Goal: Task Accomplishment & Management: Complete application form

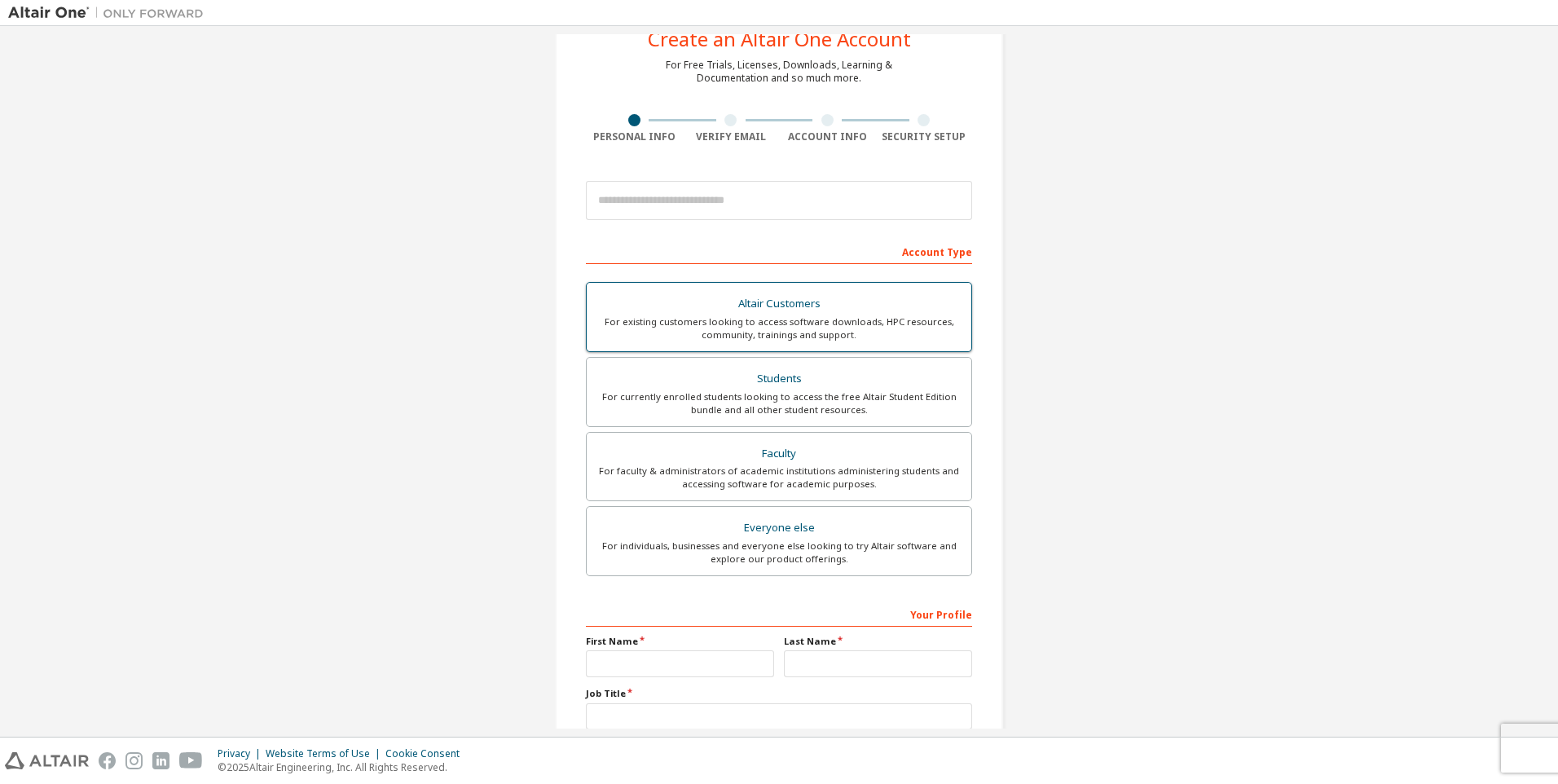
scroll to position [82, 0]
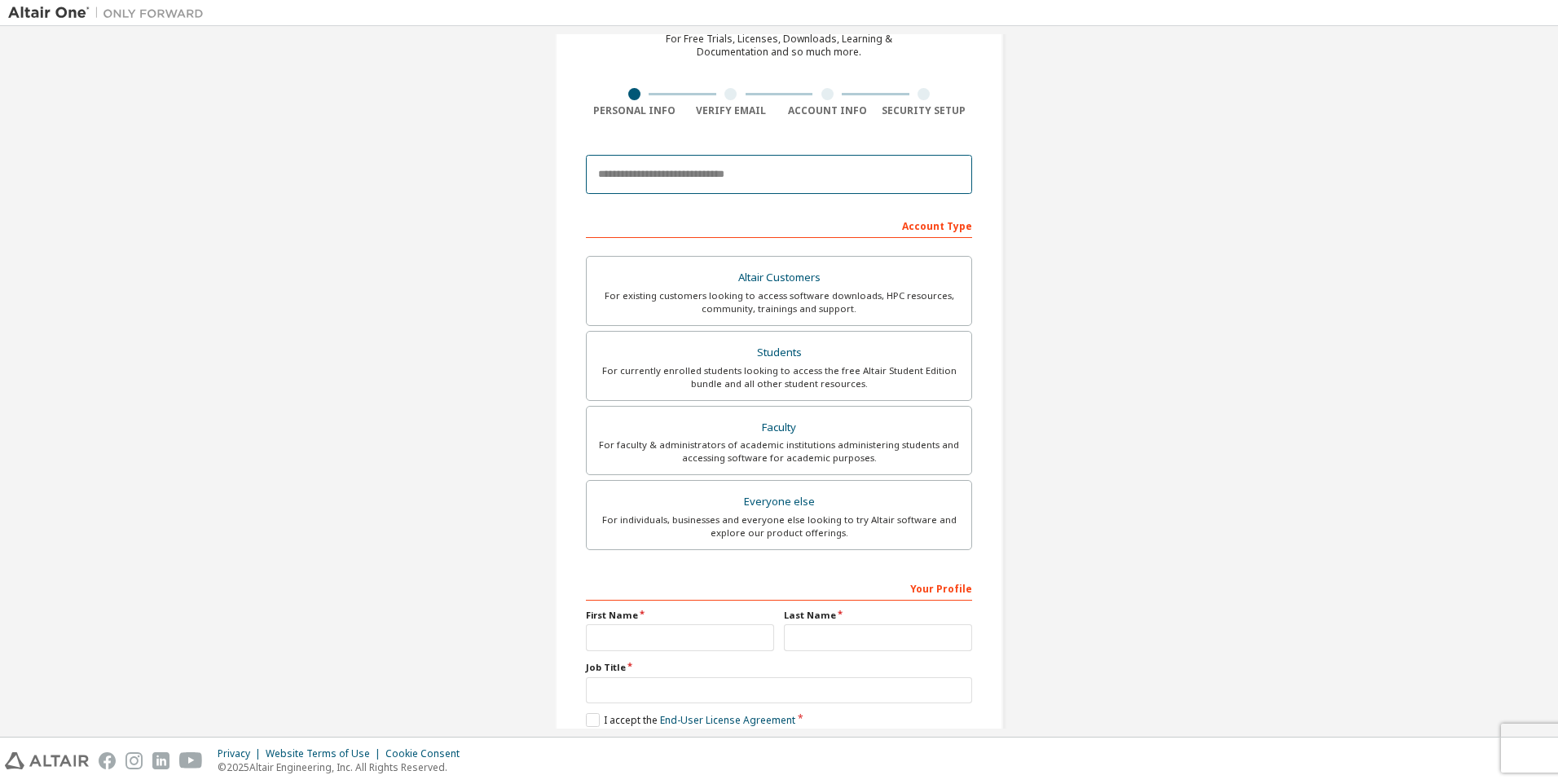
click at [701, 178] on input "email" at bounding box center [779, 174] width 386 height 39
paste input "**********"
type input "**********"
click at [756, 283] on div "Altair Customers" at bounding box center [779, 277] width 366 height 23
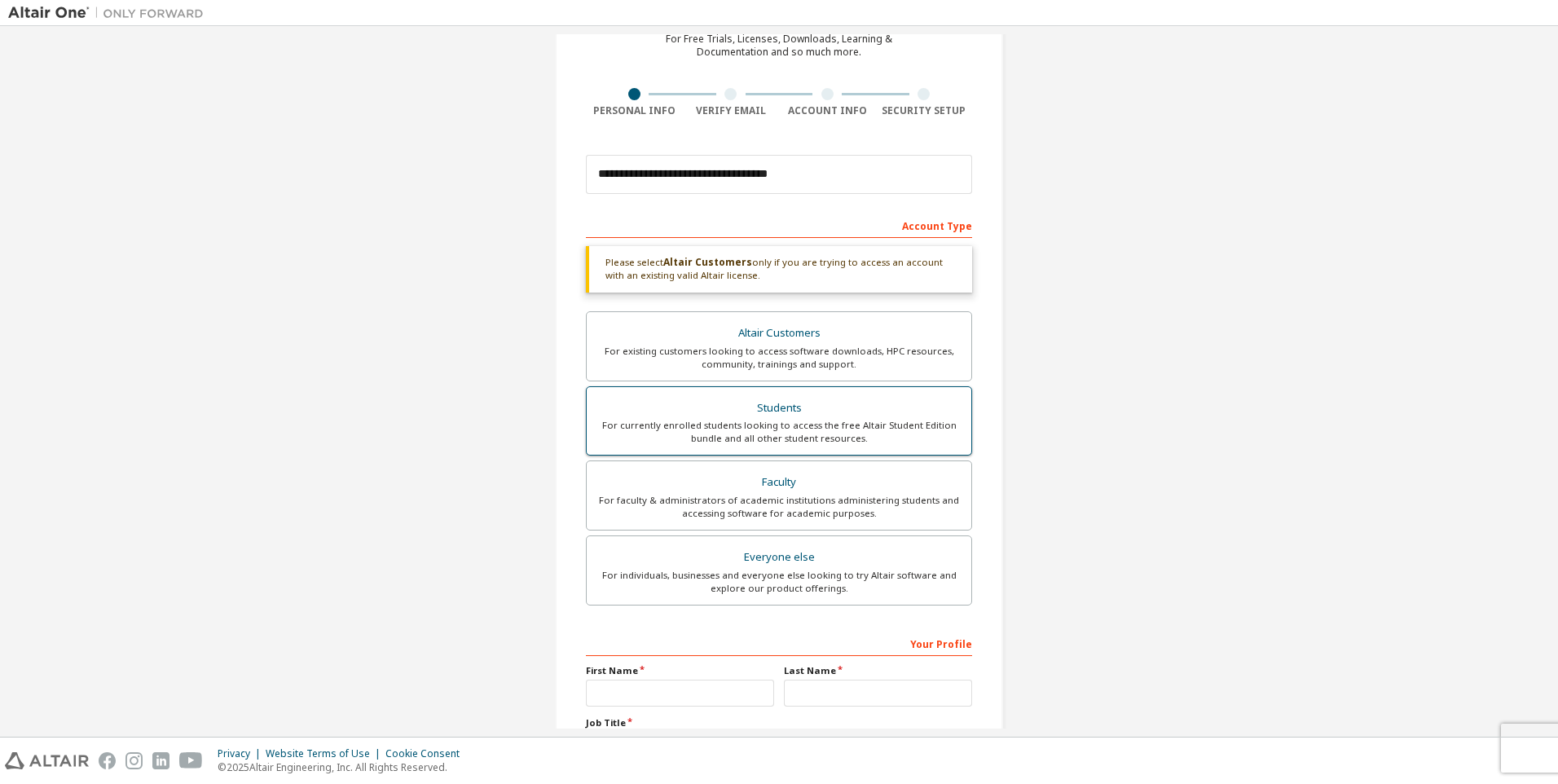
click at [664, 414] on div "Students" at bounding box center [779, 408] width 366 height 23
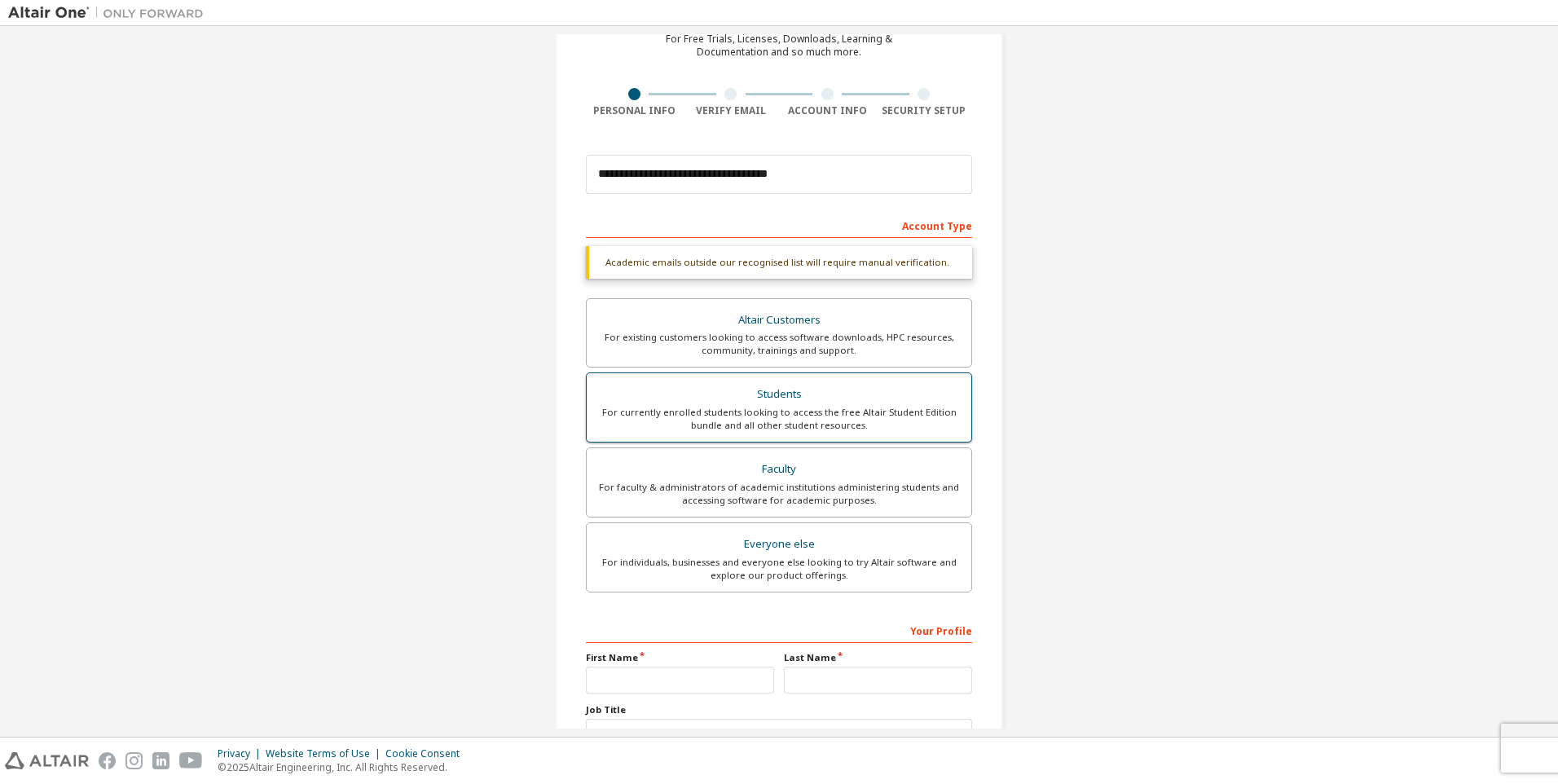
click at [664, 414] on div "For currently enrolled students looking to access the free Altair Student Editi…" at bounding box center [779, 418] width 366 height 26
click at [823, 405] on div "For currently enrolled students looking to access the free Altair Student Editi…" at bounding box center [779, 418] width 366 height 26
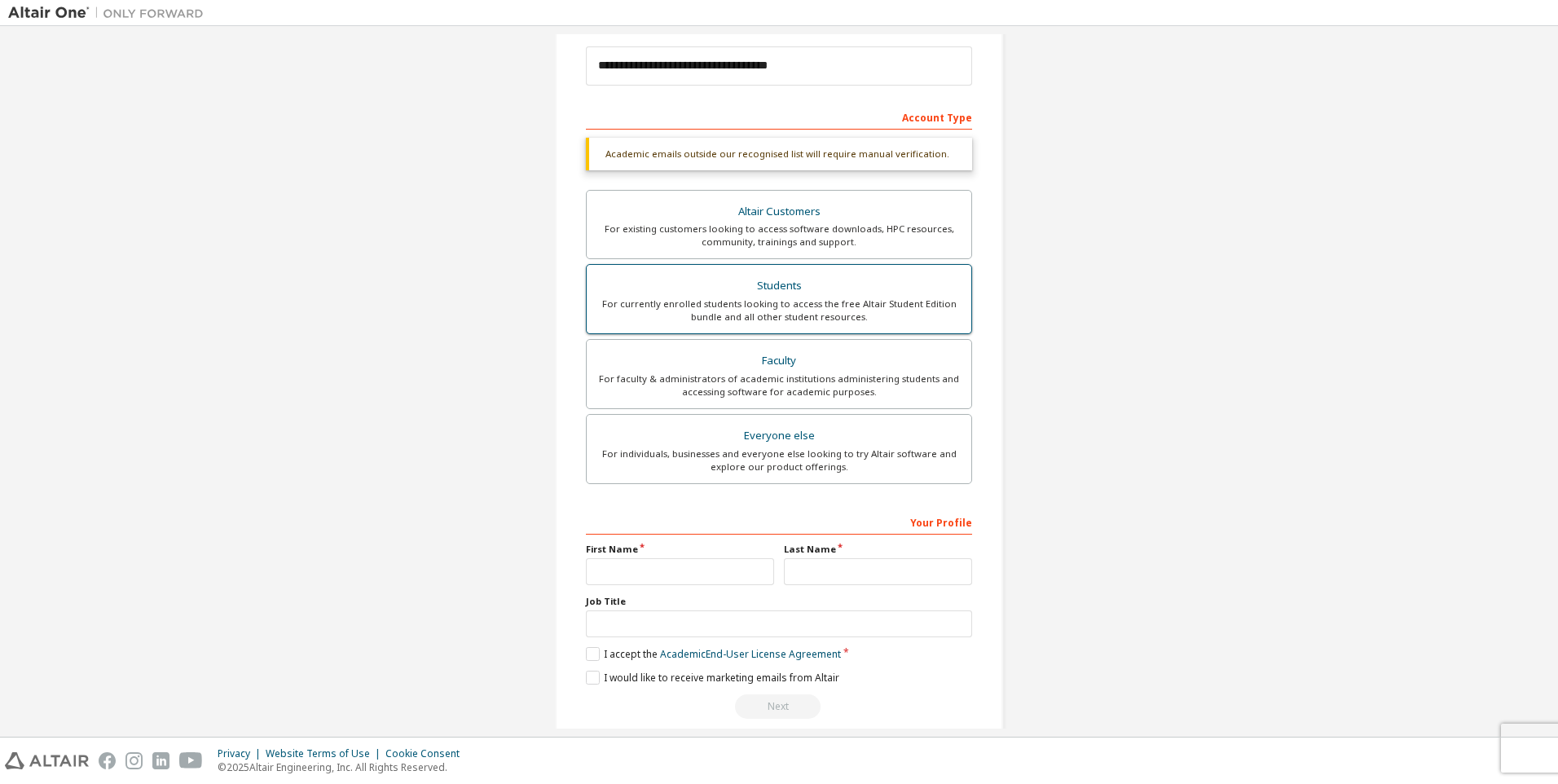
scroll to position [212, 0]
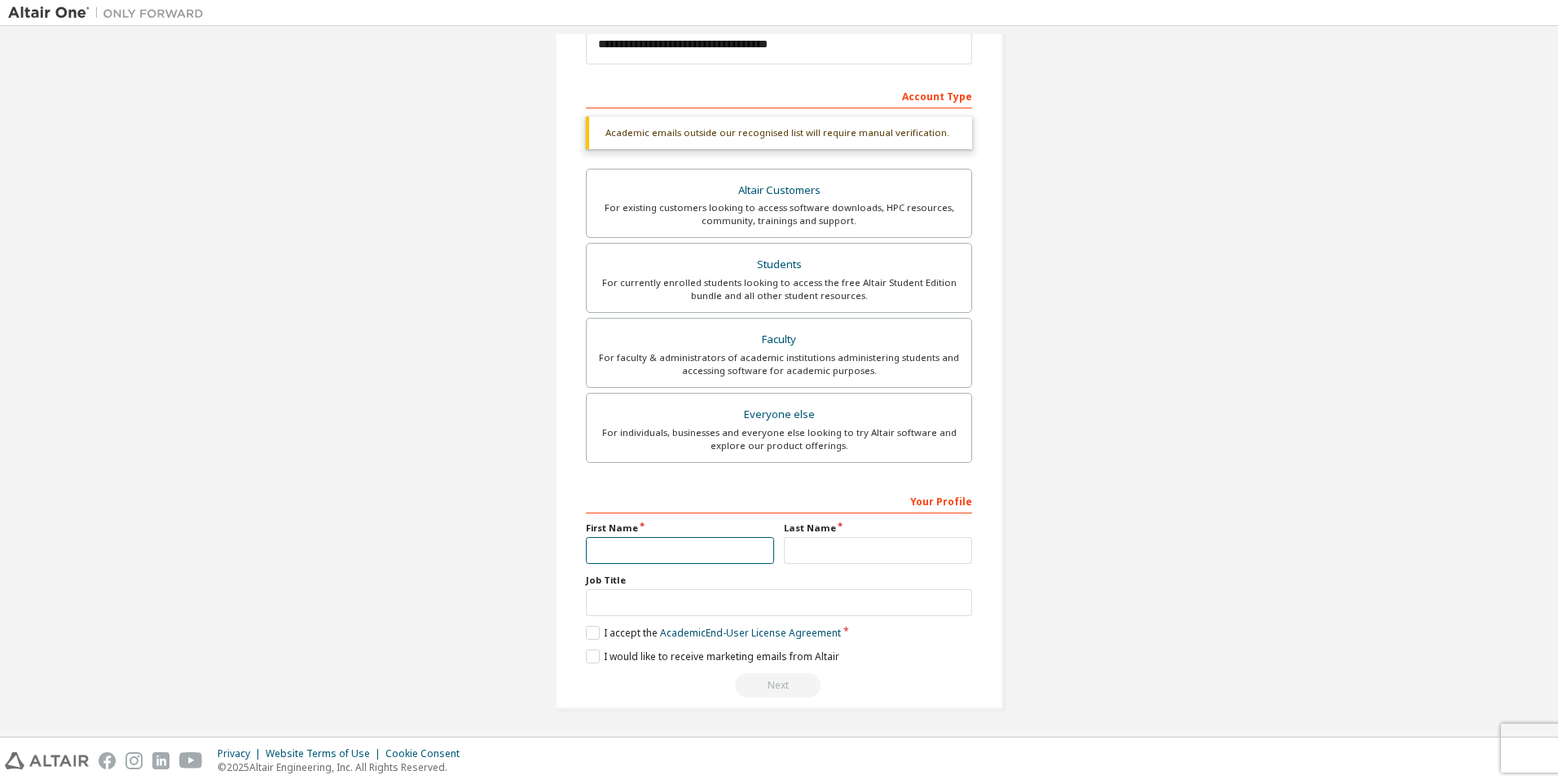
click at [620, 552] on input "text" at bounding box center [680, 550] width 188 height 27
type input "******"
click at [674, 616] on input "text" at bounding box center [779, 602] width 386 height 27
click at [587, 627] on label "I accept the Academic End-User License Agreement" at bounding box center [714, 633] width 255 height 14
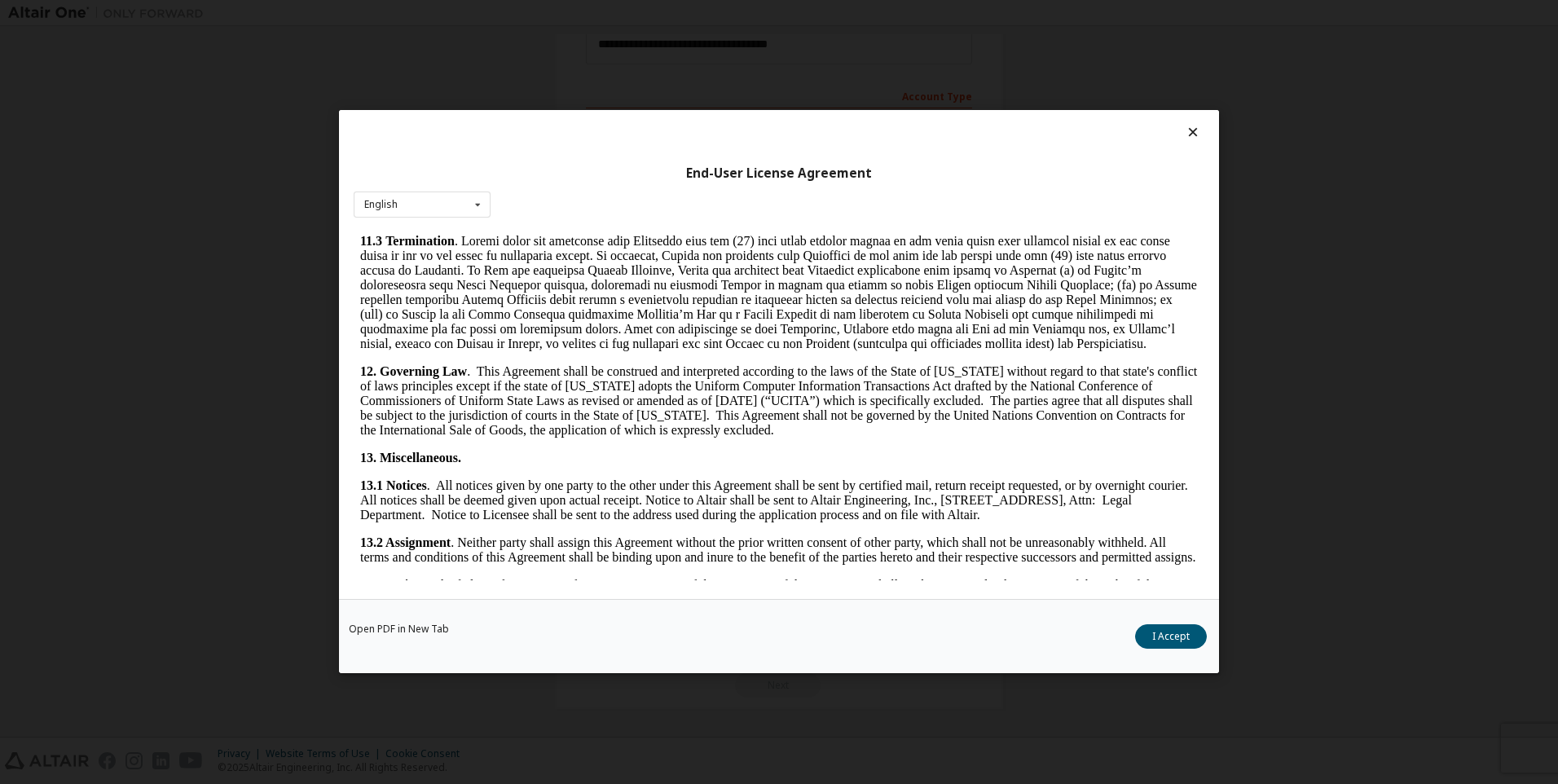
scroll to position [2571, 0]
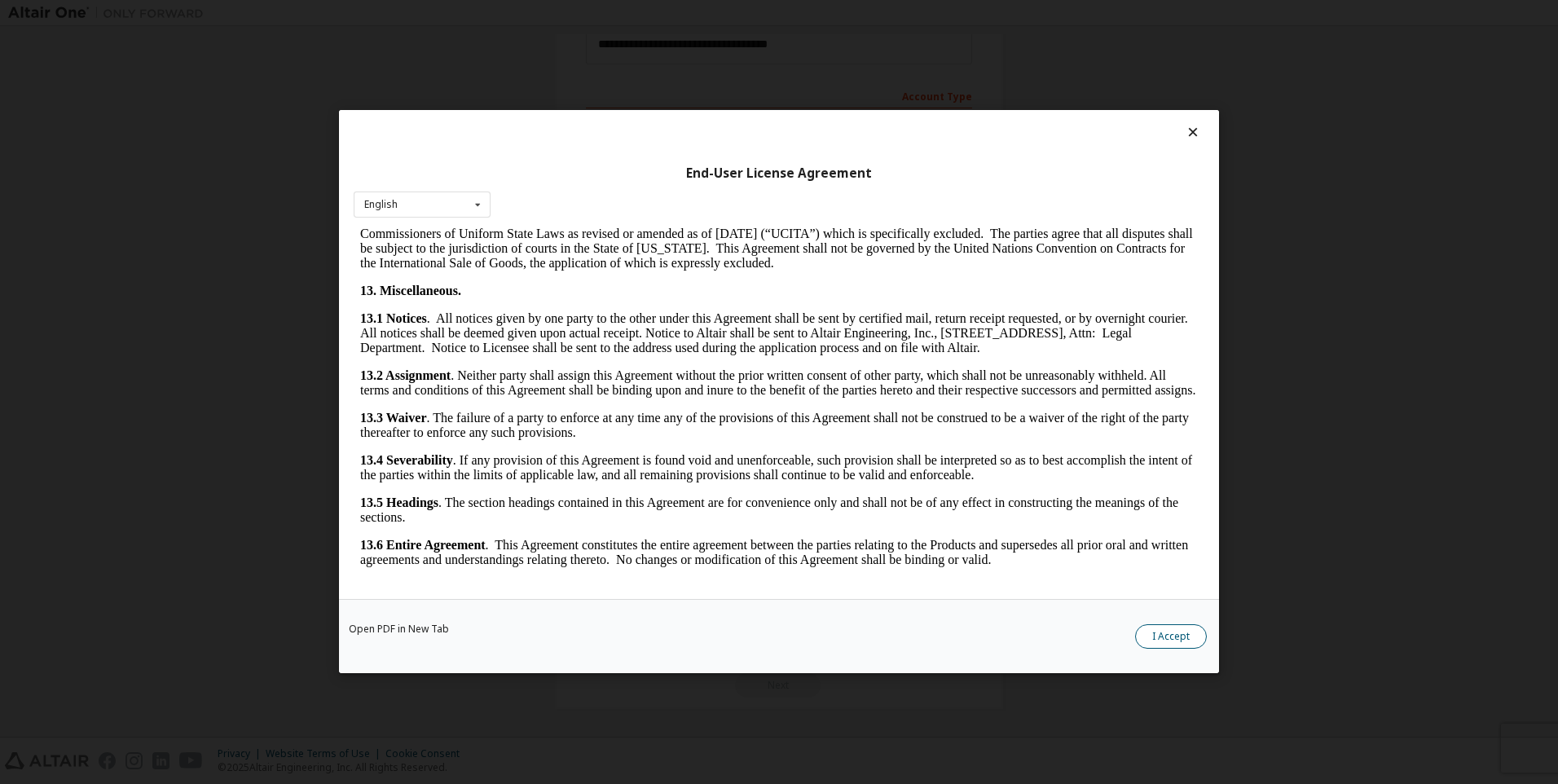
click at [1183, 630] on button "I Accept" at bounding box center [1171, 637] width 71 height 24
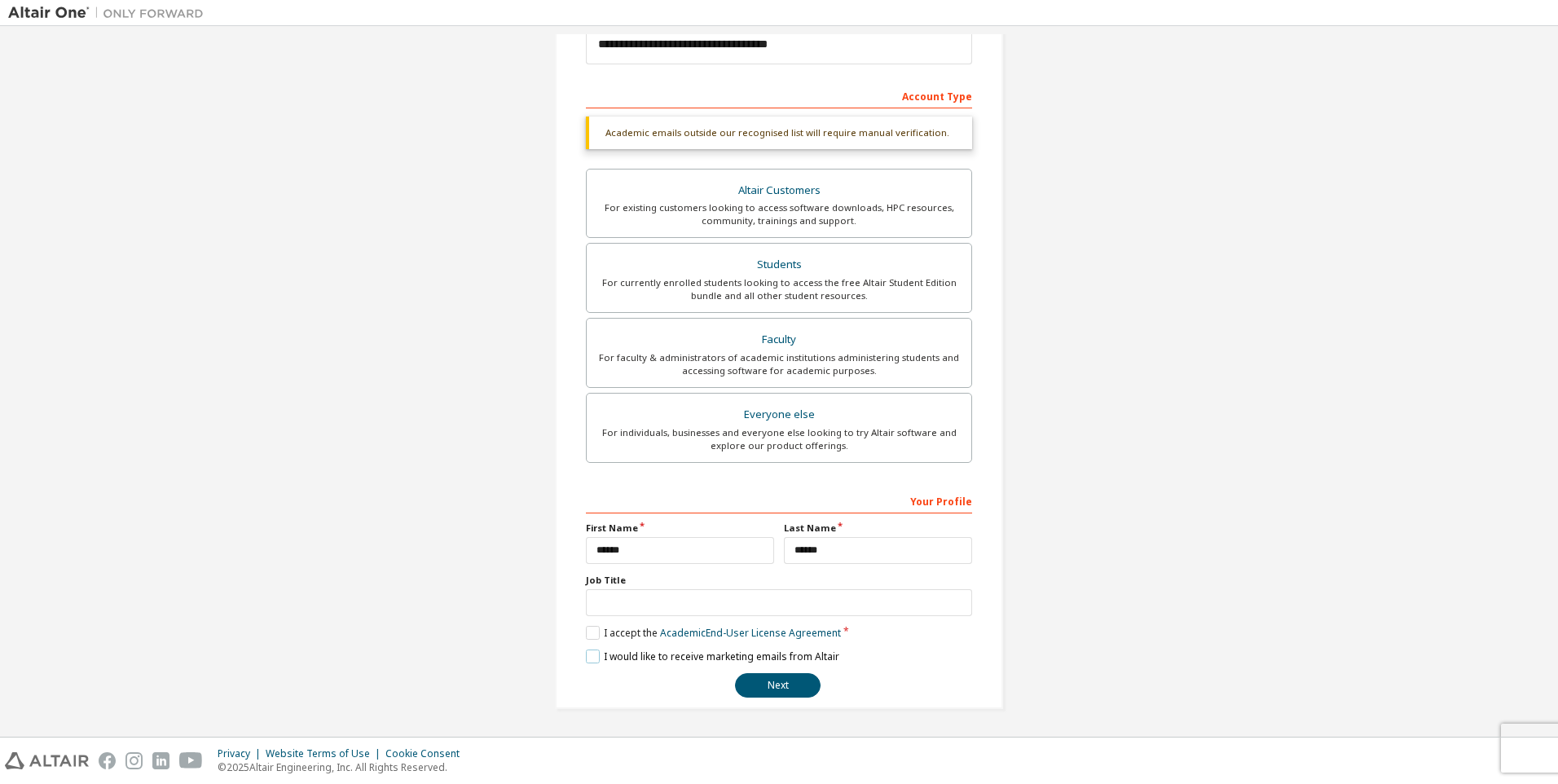
click at [586, 662] on label "I would like to receive marketing emails from Altair" at bounding box center [713, 656] width 253 height 14
click at [797, 680] on button "Next" at bounding box center [778, 686] width 85 height 24
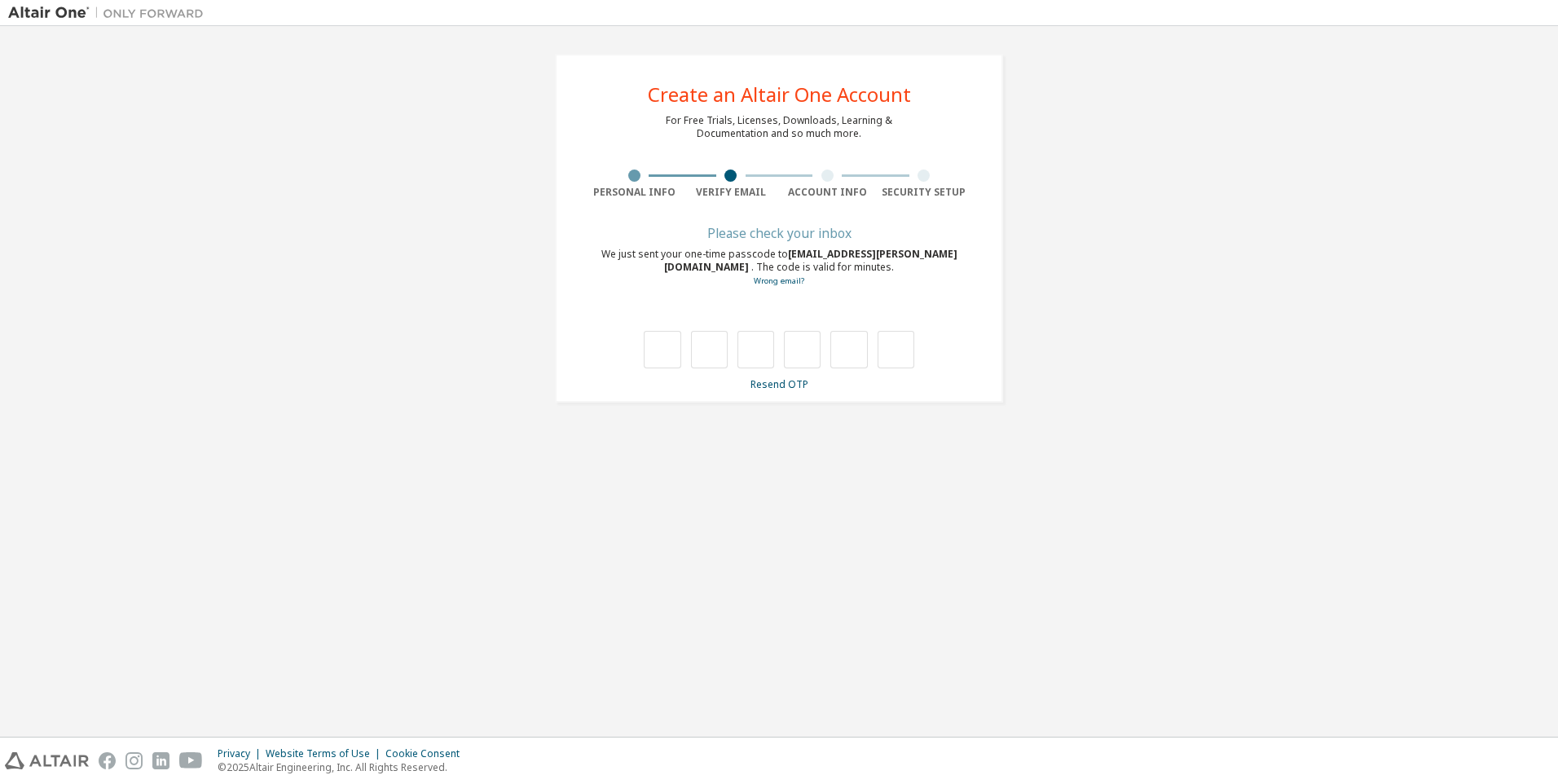
scroll to position [0, 0]
click at [785, 391] on link "Resend OTP" at bounding box center [779, 384] width 58 height 14
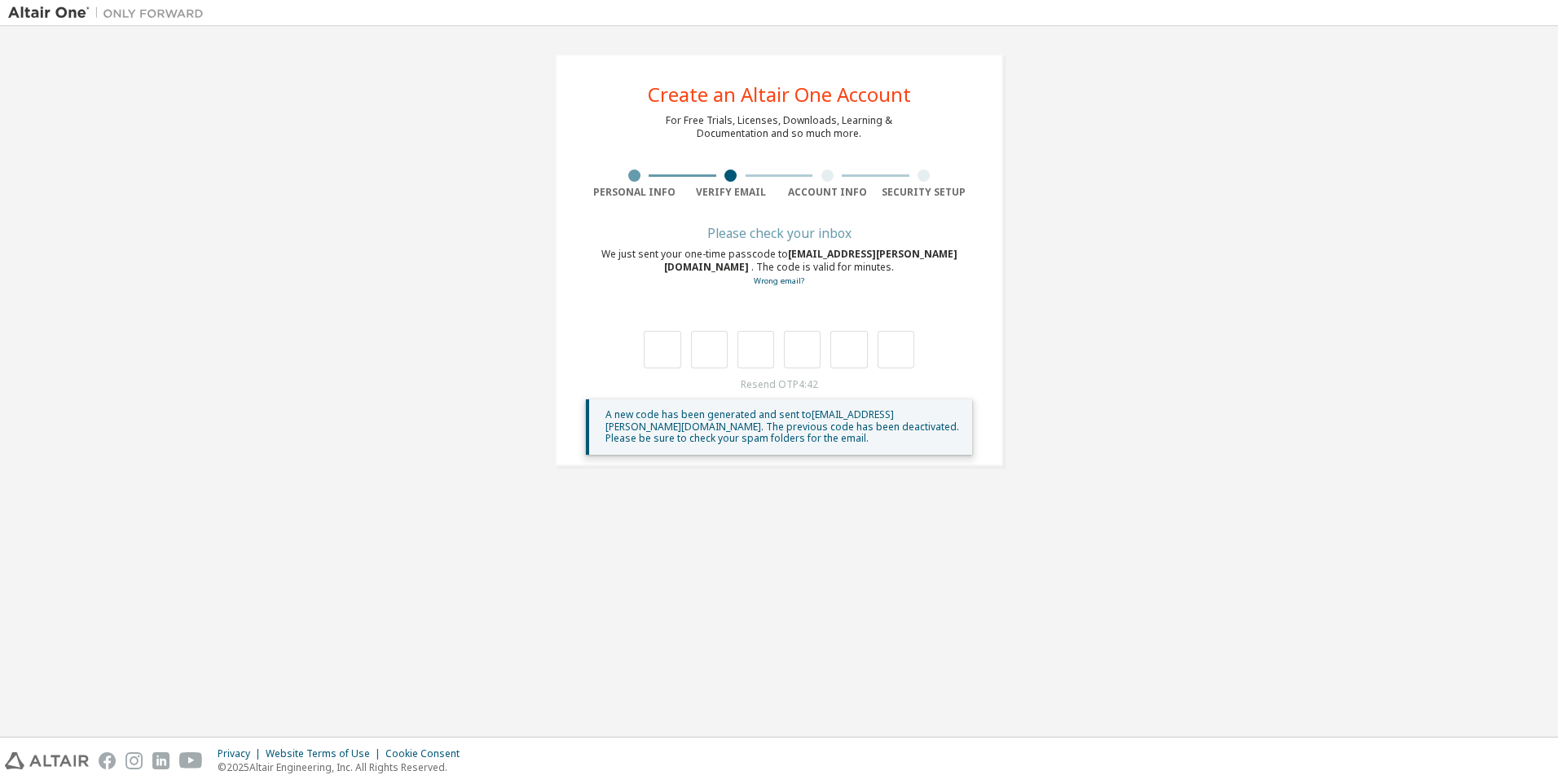
click at [61, 15] on img at bounding box center [110, 13] width 204 height 17
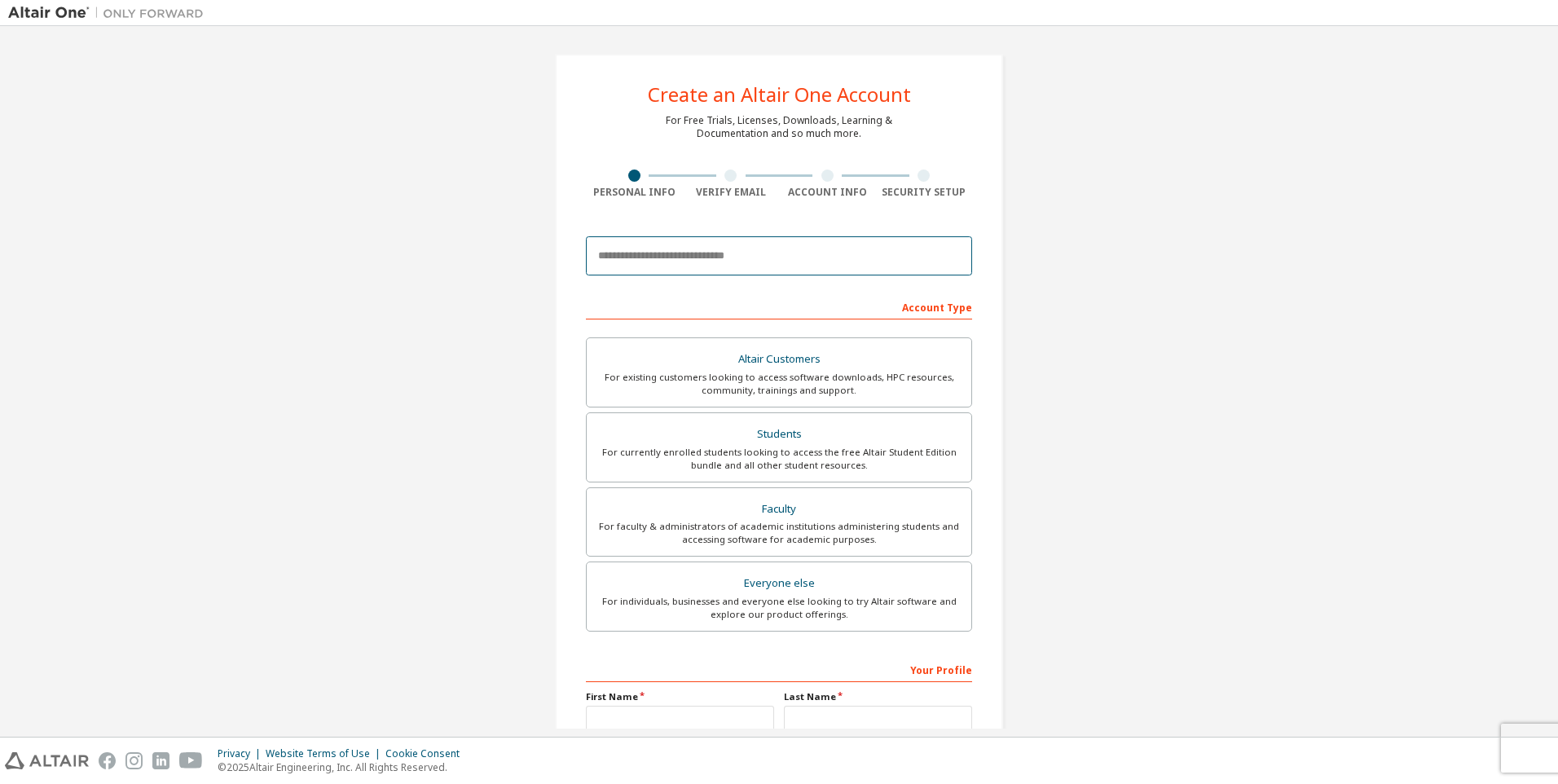
click at [711, 256] on input "email" at bounding box center [779, 256] width 386 height 39
paste input "**********"
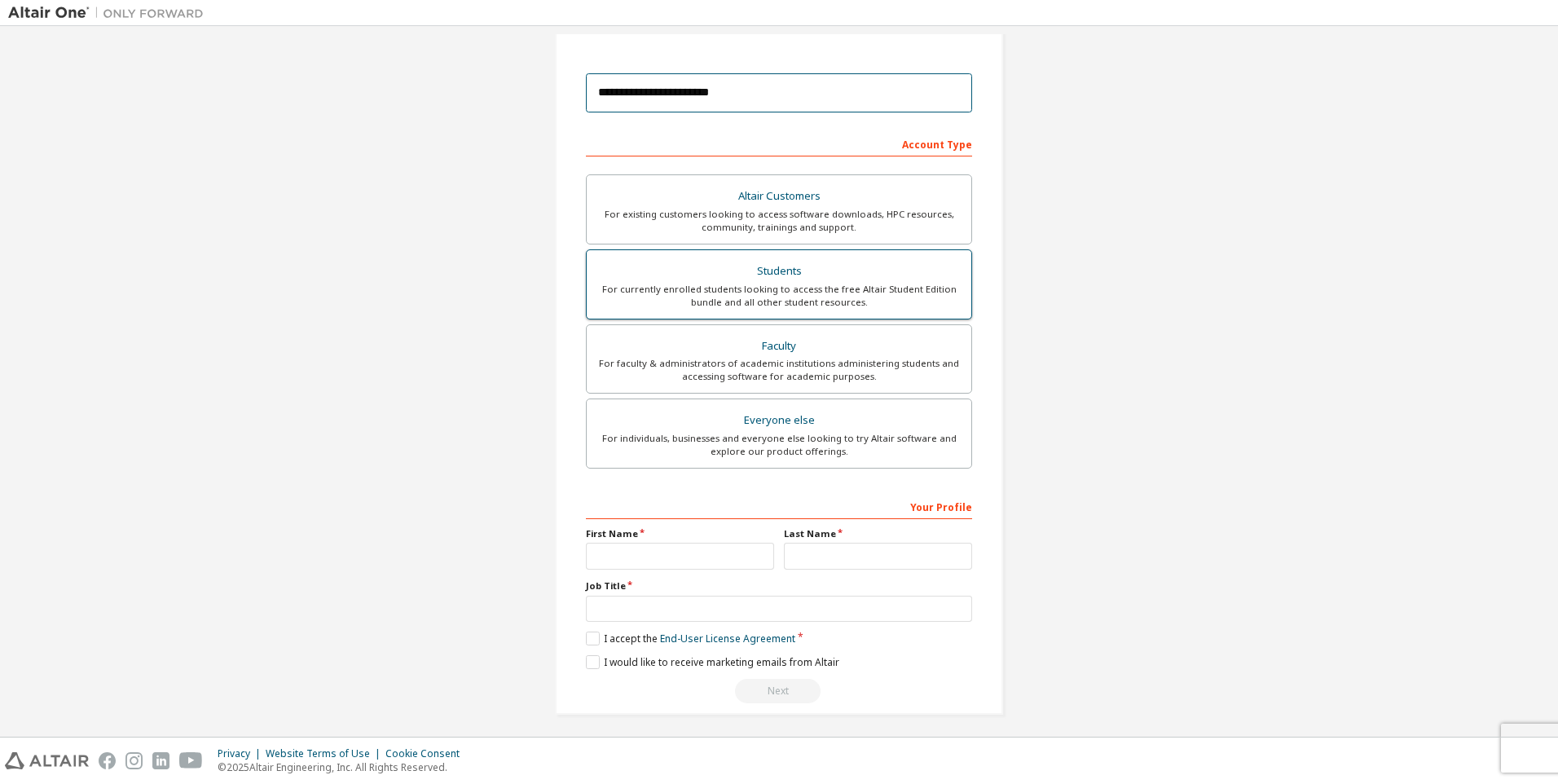
type input "**********"
click at [816, 289] on div "For currently enrolled students looking to access the free Altair Student Editi…" at bounding box center [779, 296] width 366 height 26
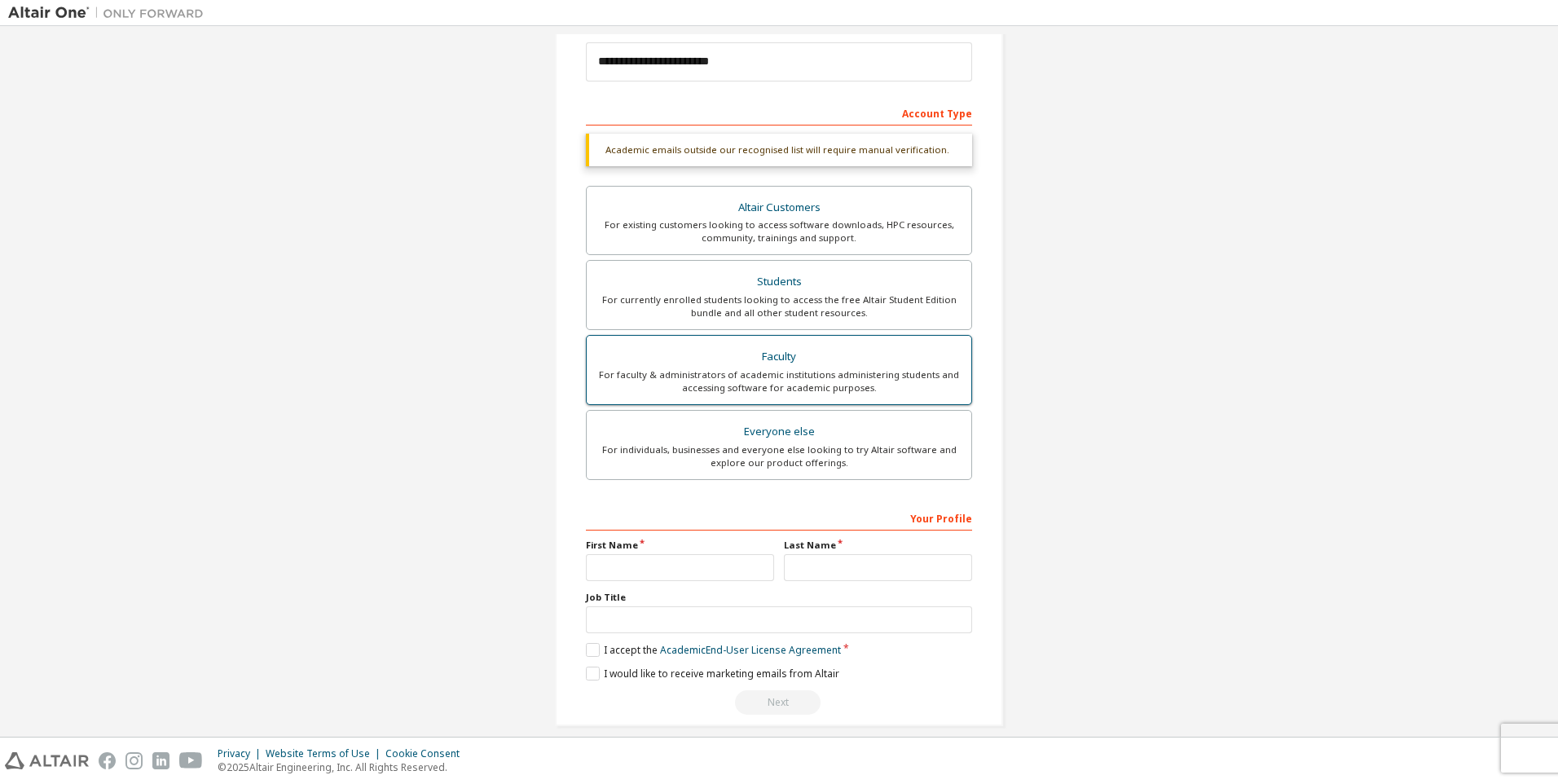
scroll to position [212, 0]
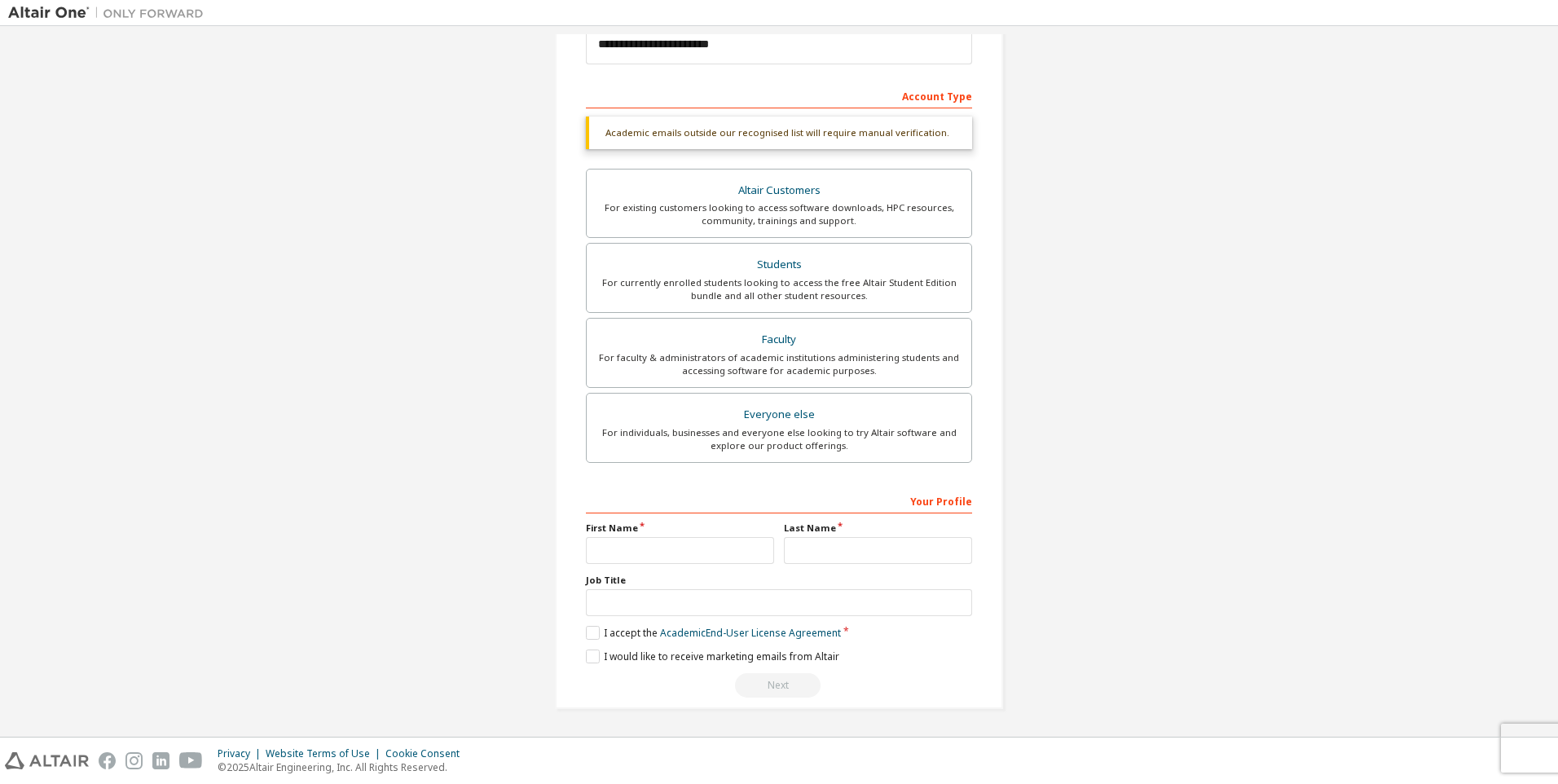
click at [689, 570] on div "Your Profile First Name Last Name Job Title Please provide State/Province to he…" at bounding box center [779, 593] width 386 height 212
click at [684, 549] on input "text" at bounding box center [680, 550] width 188 height 27
type input "******"
click at [702, 604] on input "text" at bounding box center [779, 602] width 386 height 27
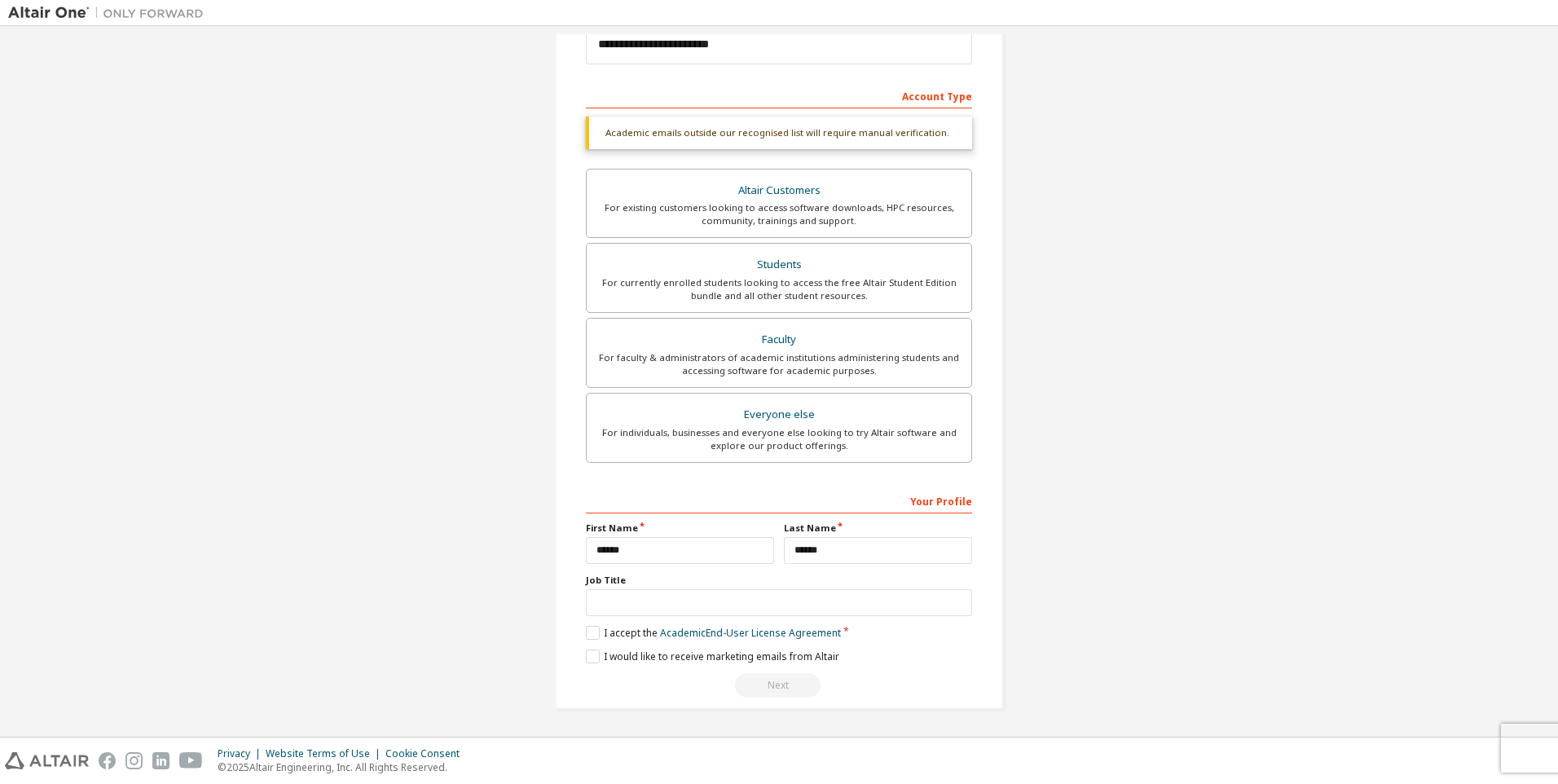
click at [591, 621] on div "Your Profile First Name ****** Last Name ****** Job Title Please provide State/…" at bounding box center [779, 593] width 386 height 212
click at [586, 636] on label "I accept the Academic End-User License Agreement" at bounding box center [714, 633] width 255 height 14
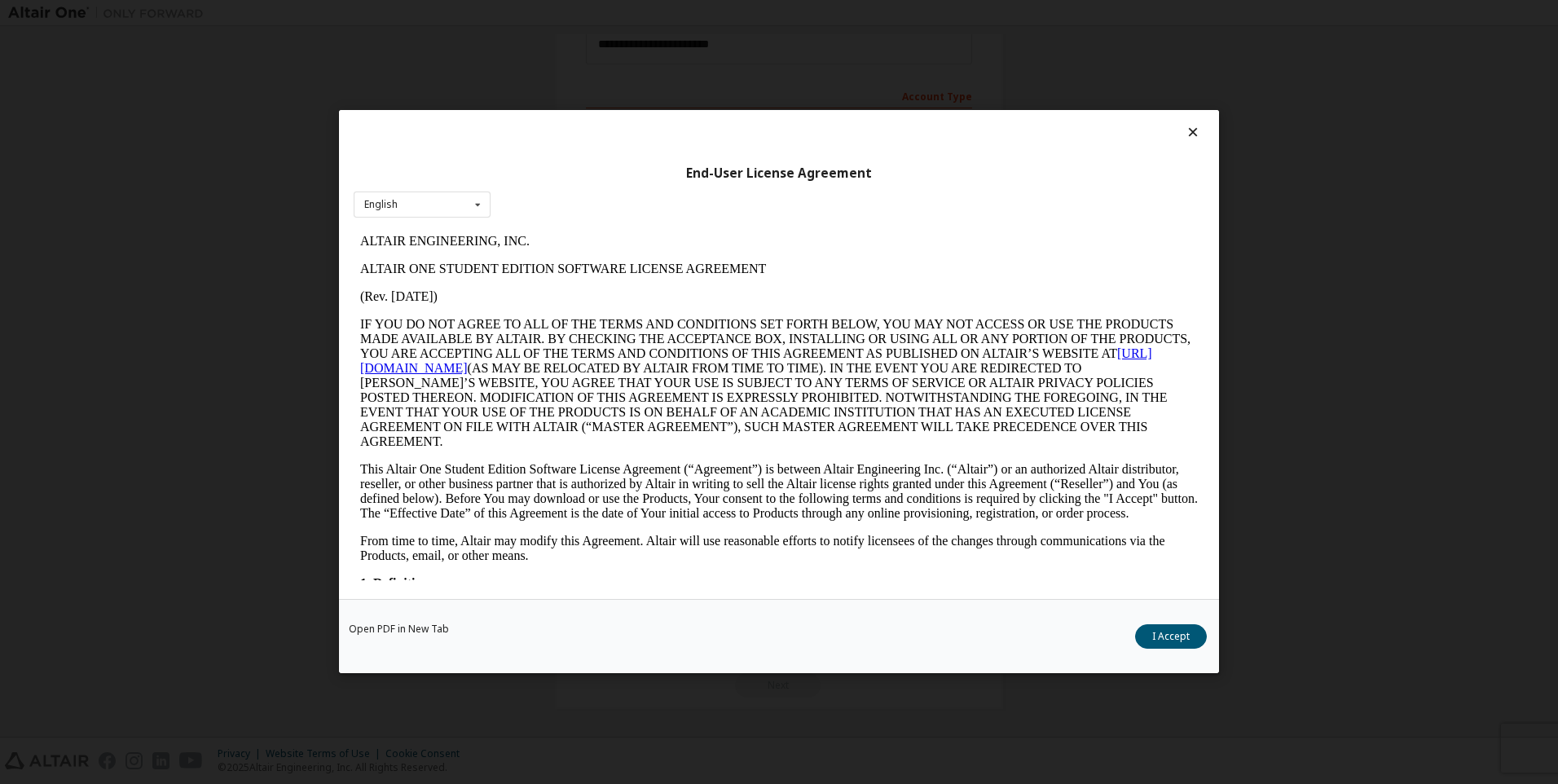
scroll to position [0, 0]
click at [1165, 641] on button "I Accept" at bounding box center [1171, 637] width 71 height 24
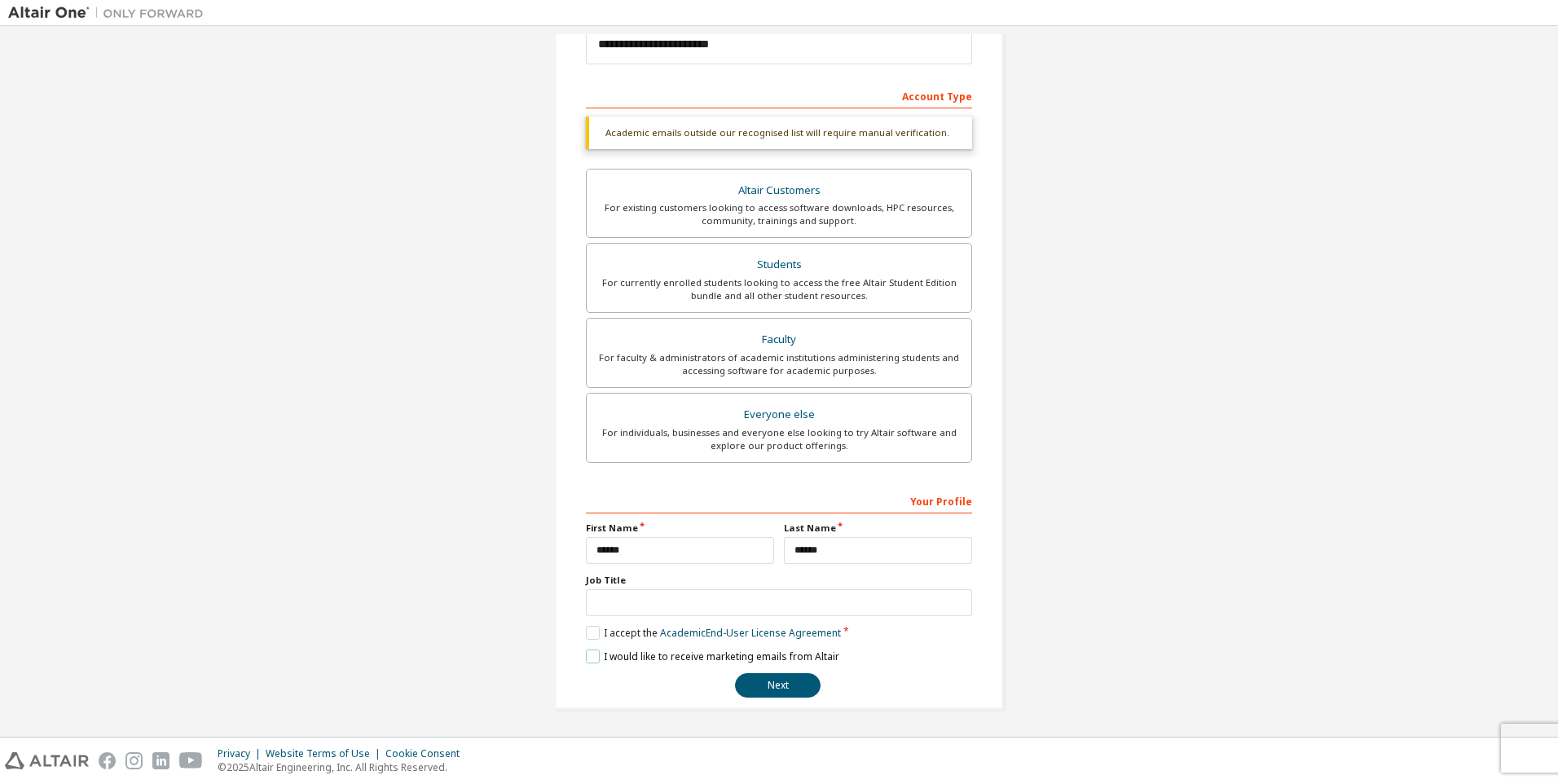
click at [597, 660] on label "I would like to receive marketing emails from Altair" at bounding box center [713, 656] width 253 height 14
click at [796, 691] on button "Next" at bounding box center [778, 686] width 85 height 24
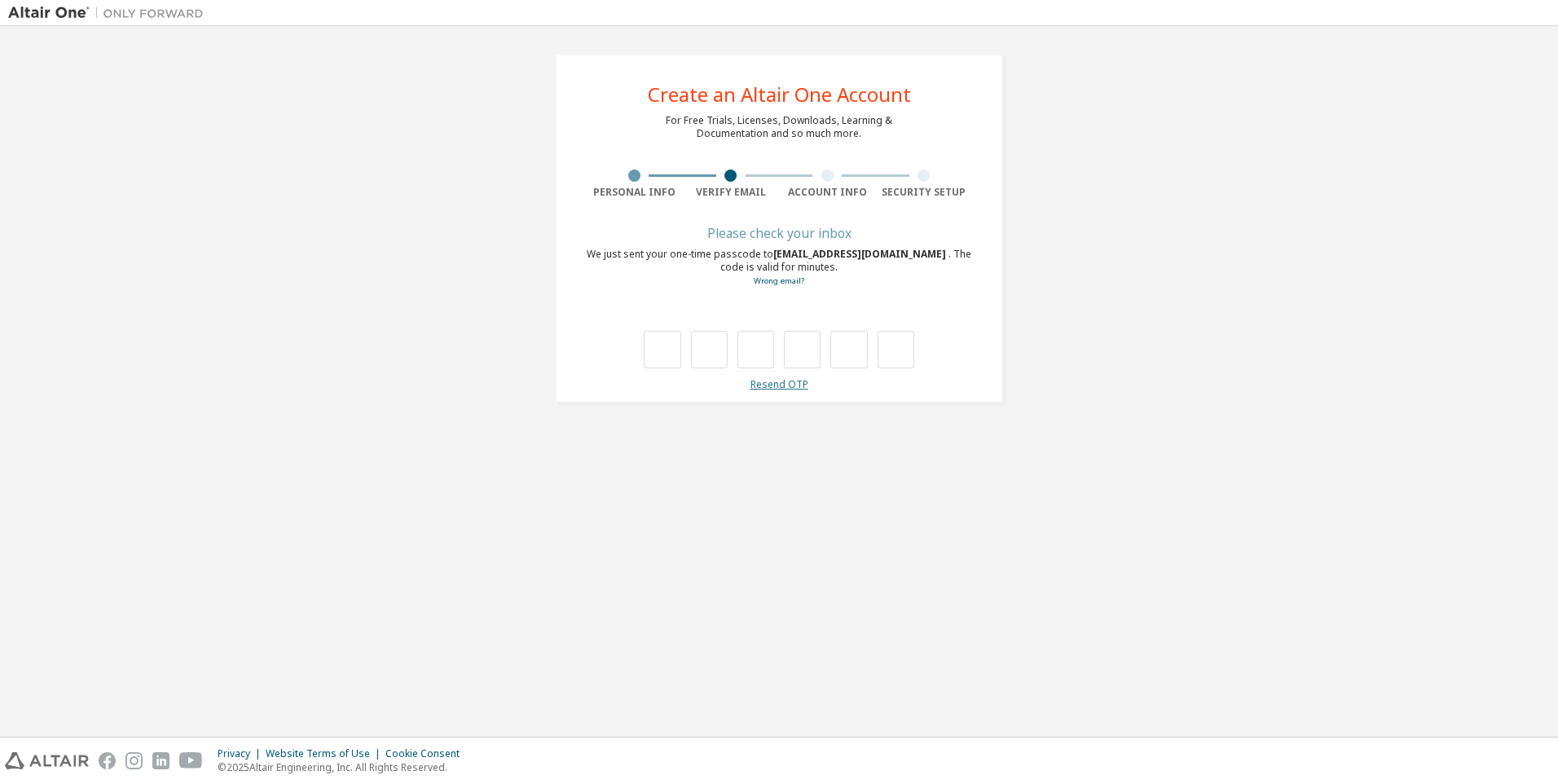
click at [773, 385] on link "Resend OTP" at bounding box center [779, 384] width 58 height 14
